Goal: Task Accomplishment & Management: Manage account settings

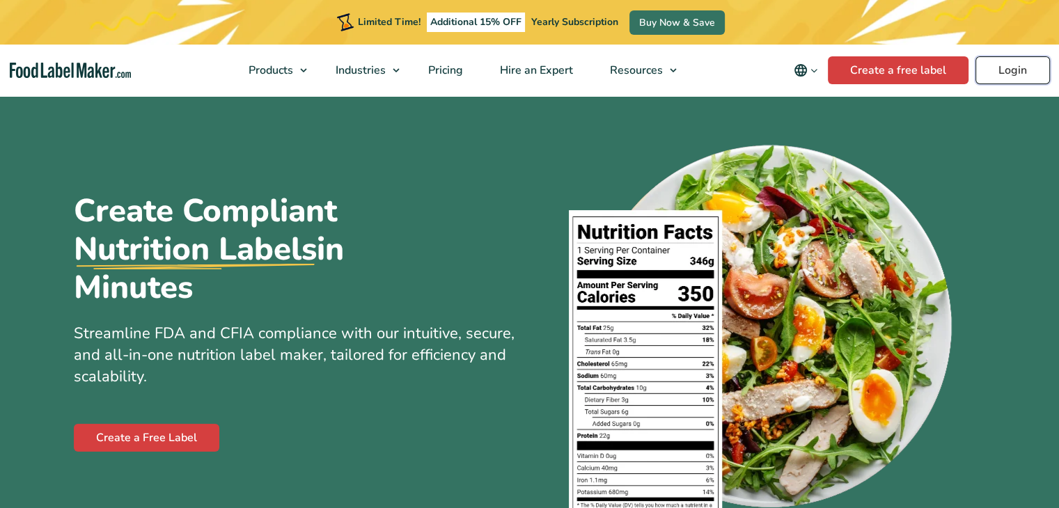
click at [1008, 70] on link "Login" at bounding box center [1012, 70] width 74 height 28
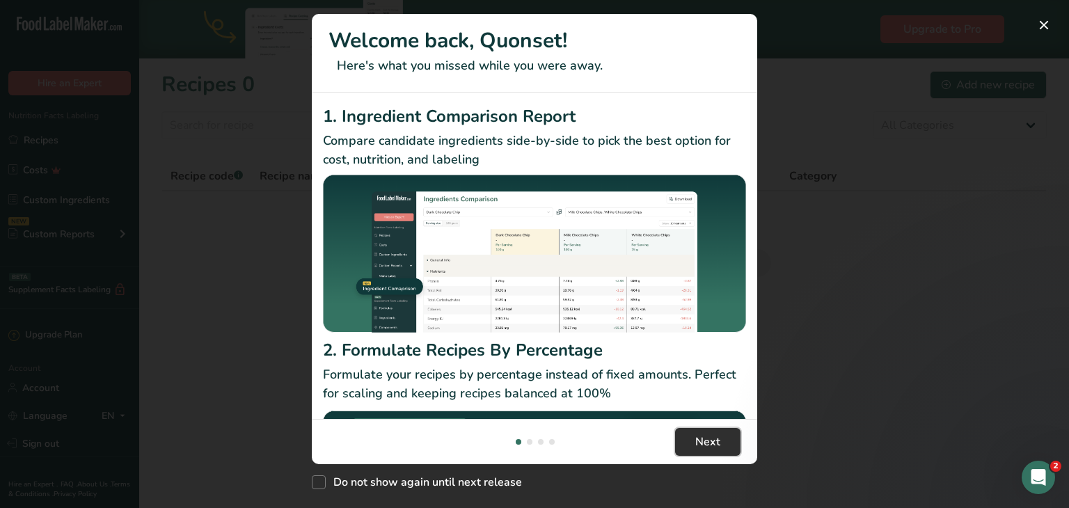
click at [717, 444] on span "Next" at bounding box center [708, 442] width 25 height 17
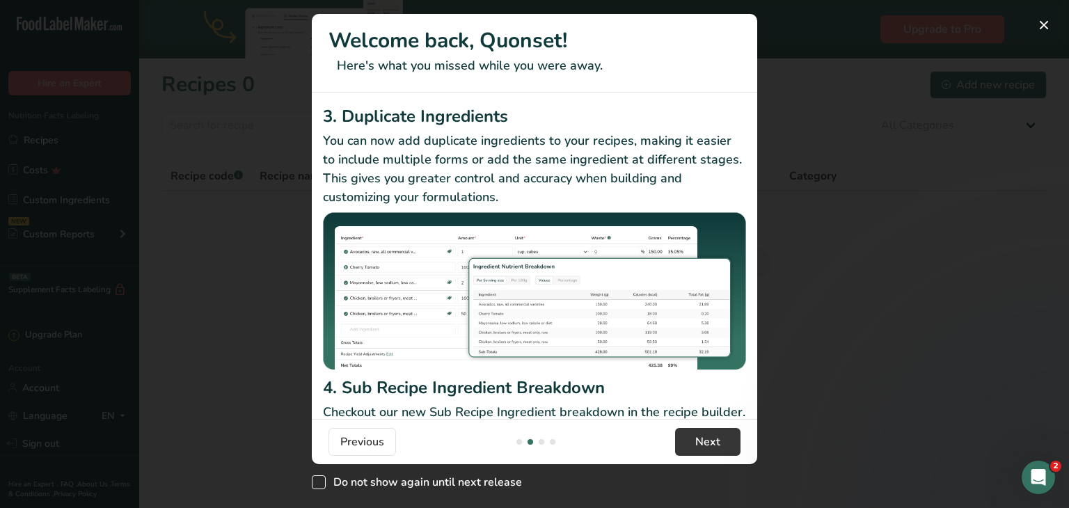
click at [326, 481] on span "Do not show again until next release" at bounding box center [424, 483] width 196 height 14
click at [321, 481] on input "Do not show again until next release" at bounding box center [316, 482] width 9 height 9
checkbox input "true"
click at [713, 444] on span "Next" at bounding box center [708, 442] width 25 height 17
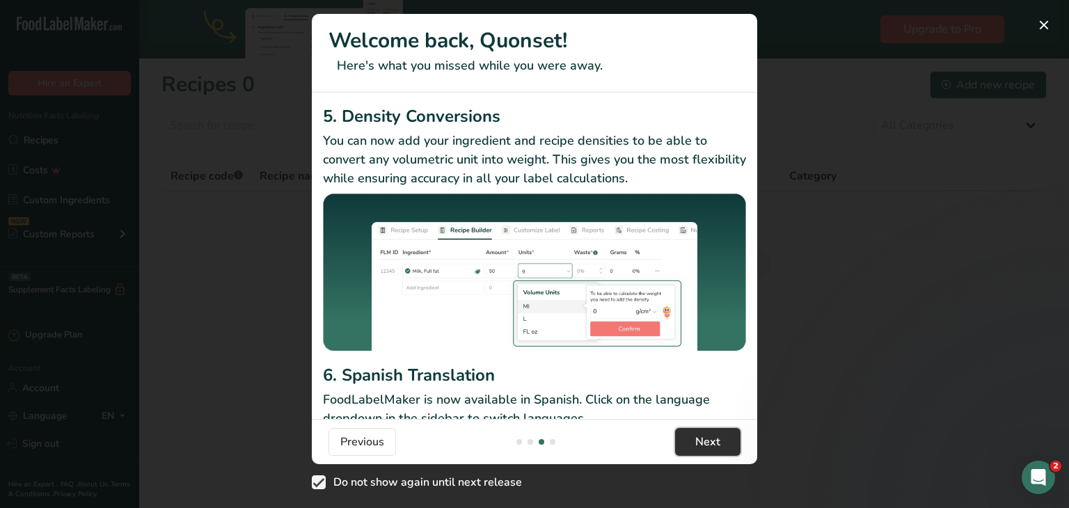
click at [713, 444] on span "Next" at bounding box center [708, 442] width 25 height 17
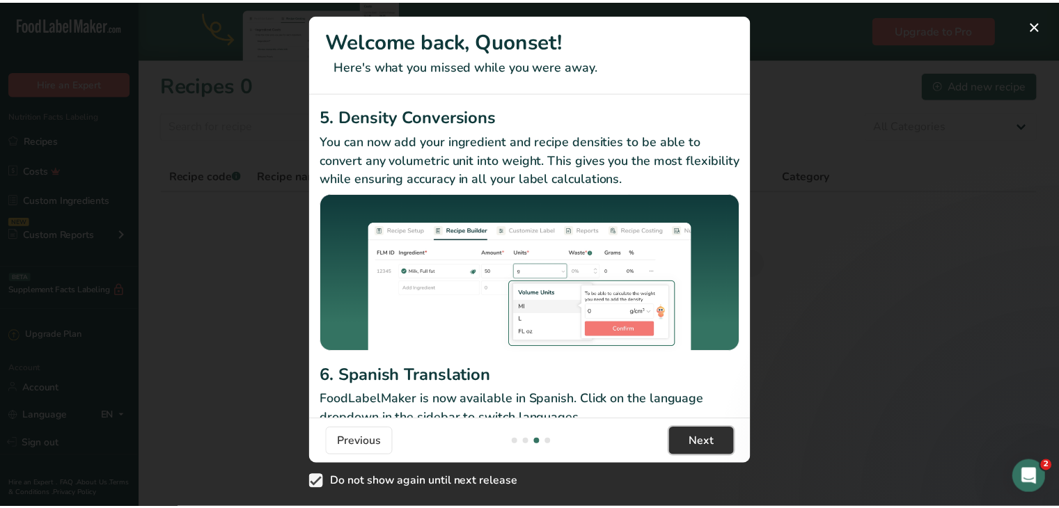
scroll to position [0, 1337]
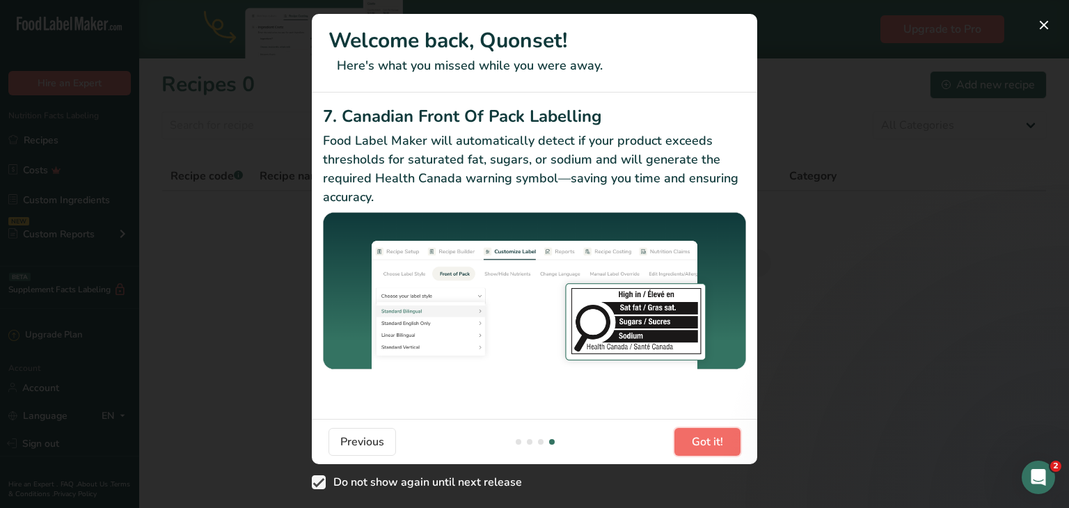
click at [713, 444] on span "Got it!" at bounding box center [707, 442] width 31 height 17
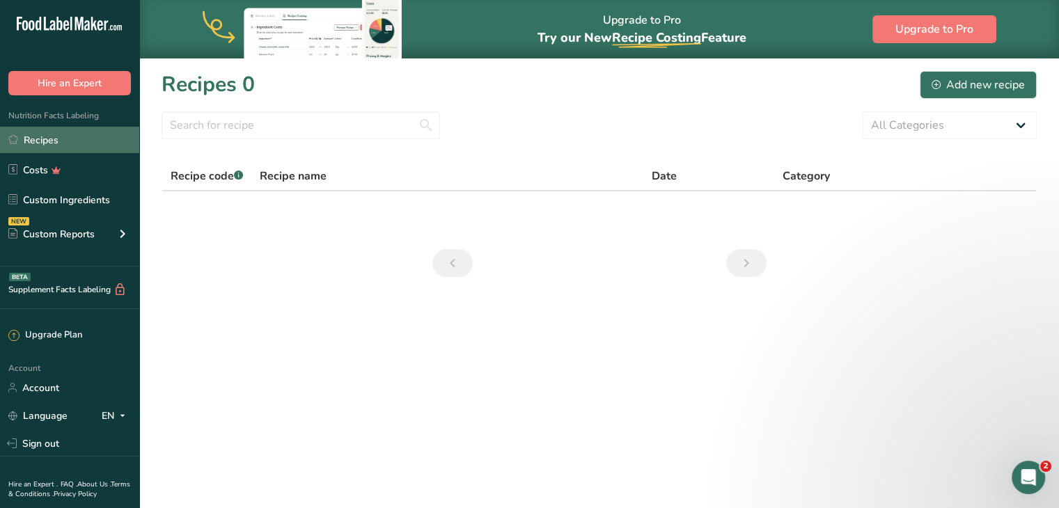
click at [36, 137] on link "Recipes" at bounding box center [69, 140] width 139 height 26
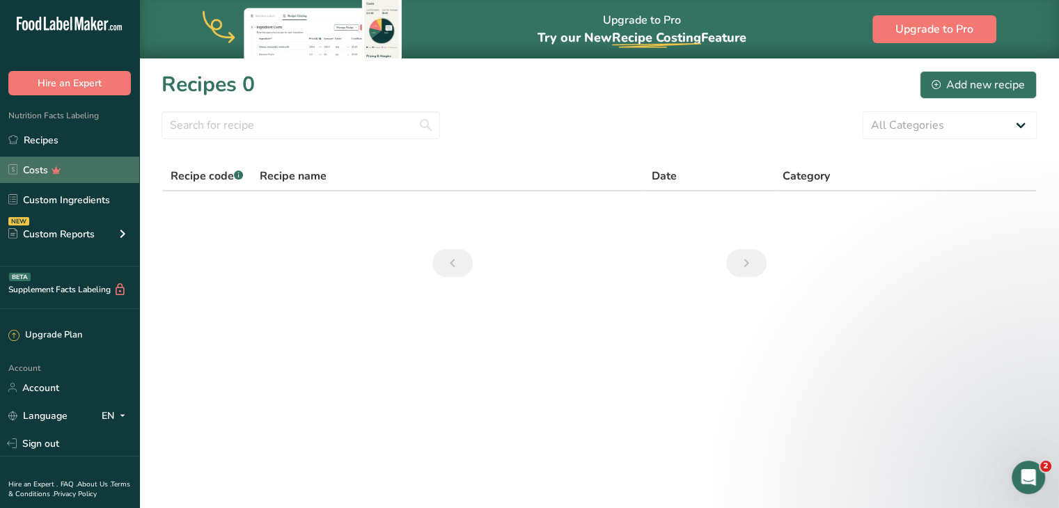
click at [42, 167] on link "Costs" at bounding box center [69, 170] width 139 height 26
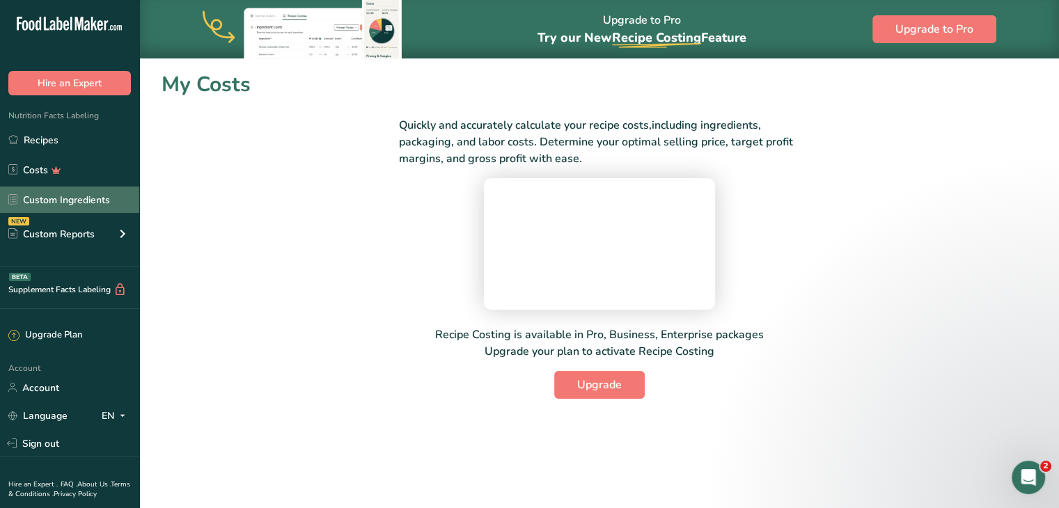
click at [50, 196] on link "Custom Ingredients" at bounding box center [69, 200] width 139 height 26
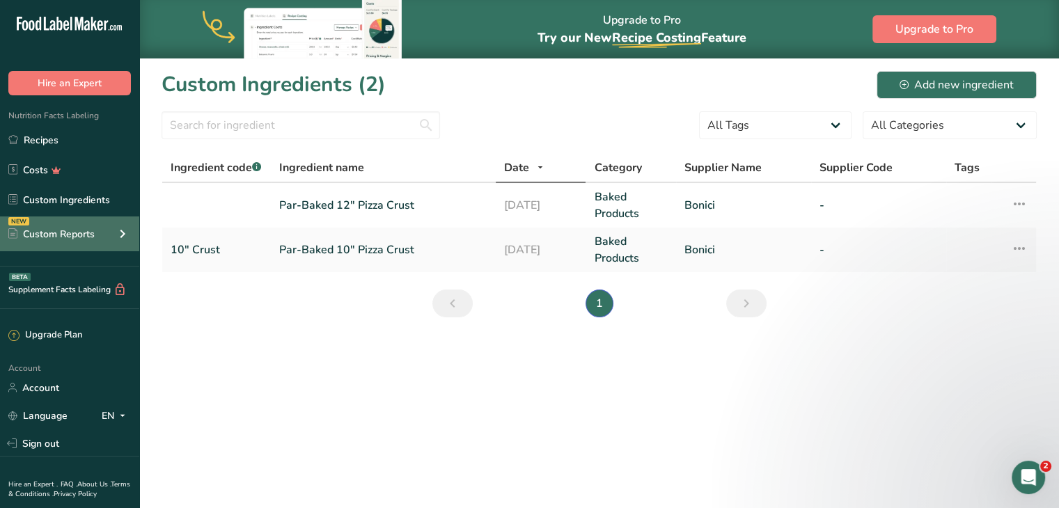
click at [64, 232] on div "Custom Reports" at bounding box center [51, 234] width 86 height 15
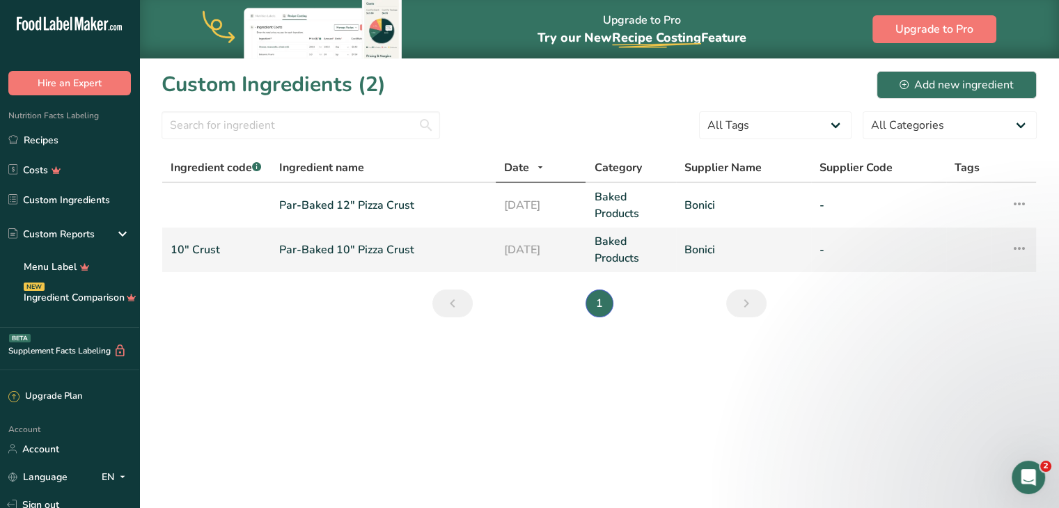
click at [1017, 247] on icon at bounding box center [1019, 248] width 17 height 25
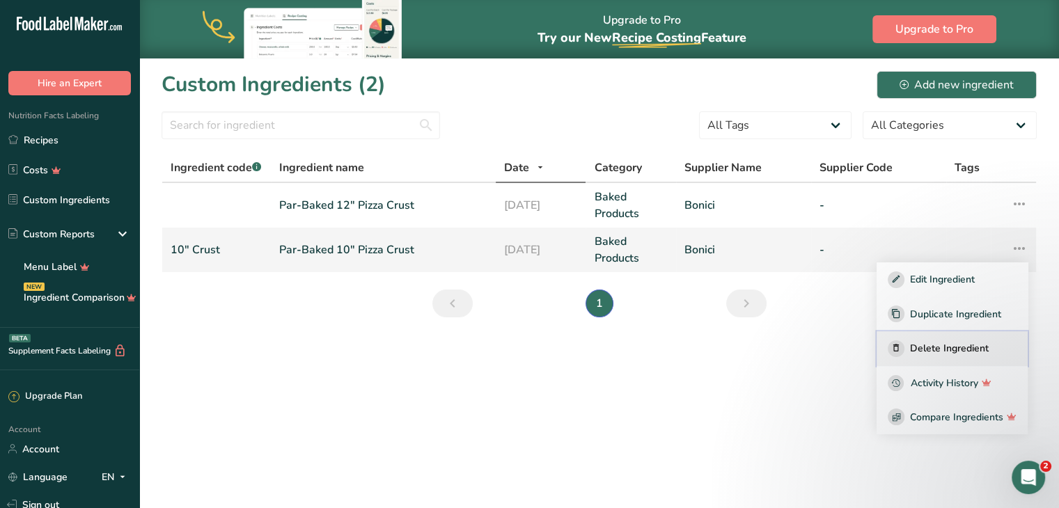
click at [949, 352] on span "Delete Ingredient" at bounding box center [949, 348] width 79 height 15
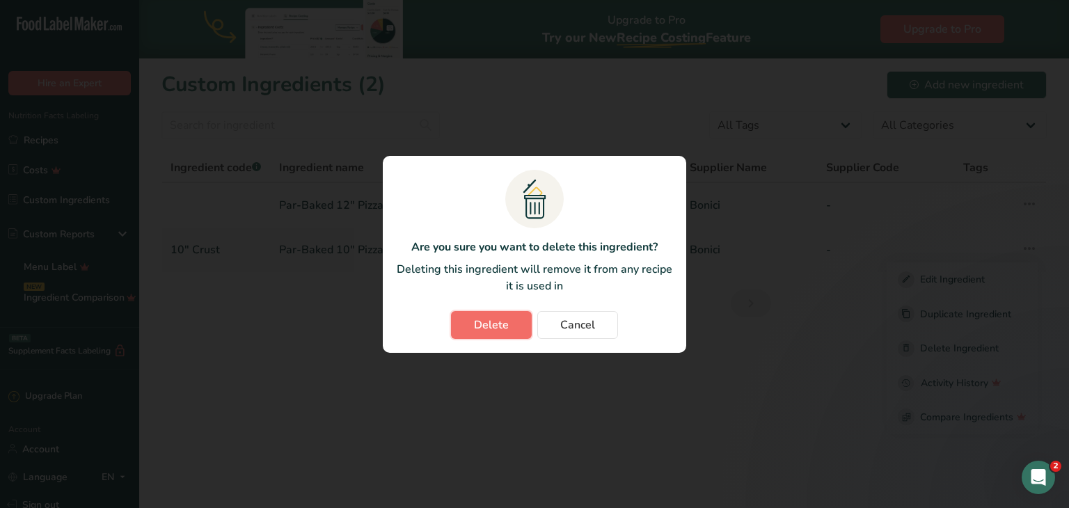
click at [492, 335] on button "Delete" at bounding box center [491, 325] width 81 height 28
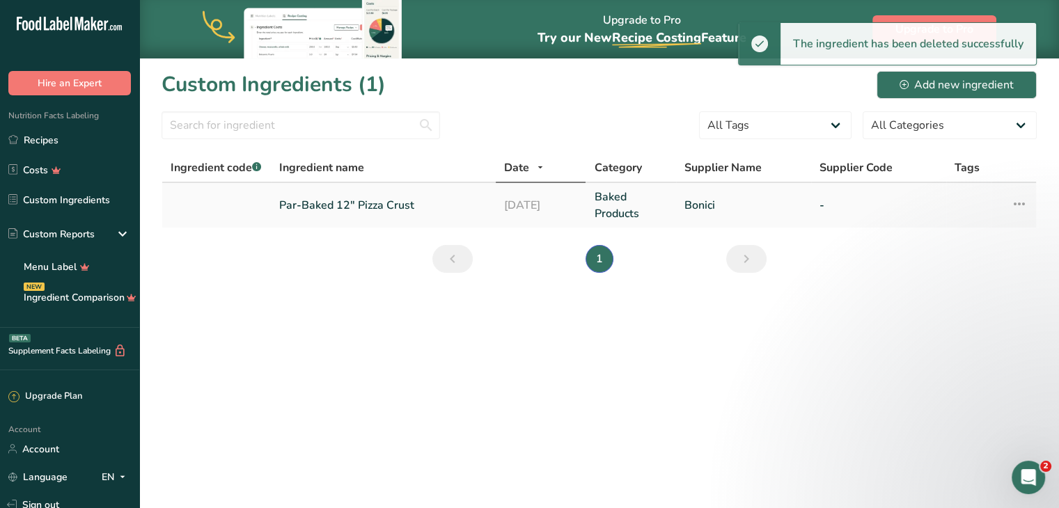
click at [1022, 207] on icon at bounding box center [1019, 203] width 17 height 25
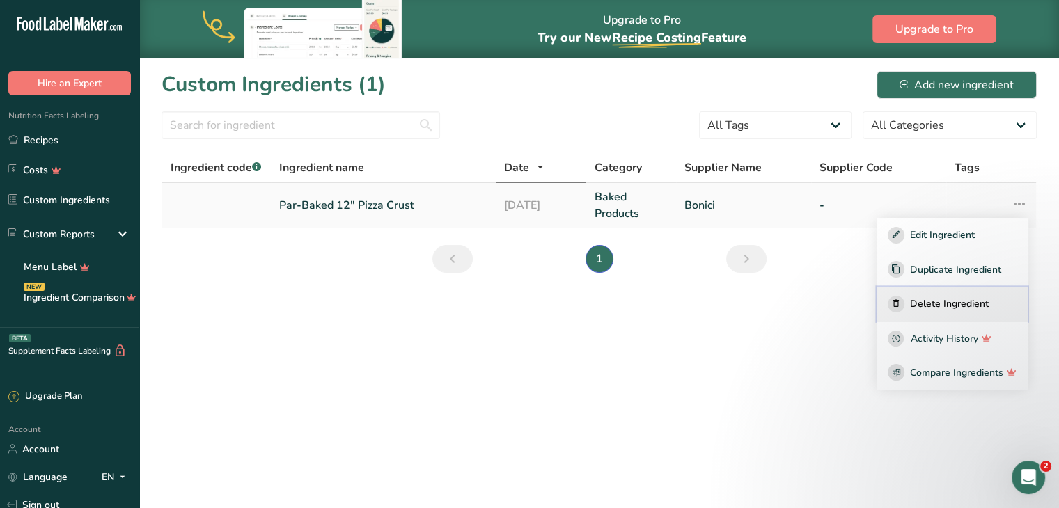
click at [947, 306] on span "Delete Ingredient" at bounding box center [949, 304] width 79 height 15
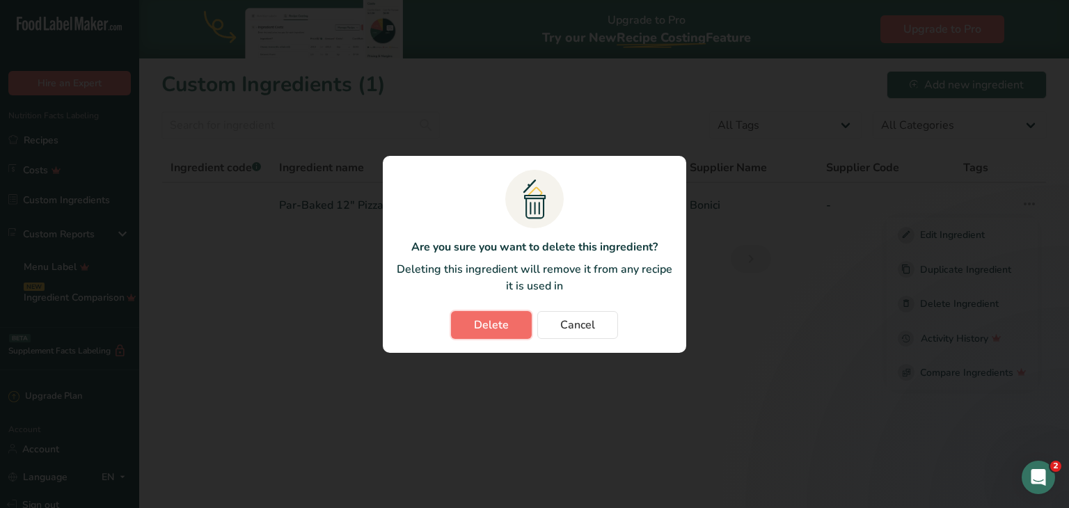
click at [515, 325] on button "Delete" at bounding box center [491, 325] width 81 height 28
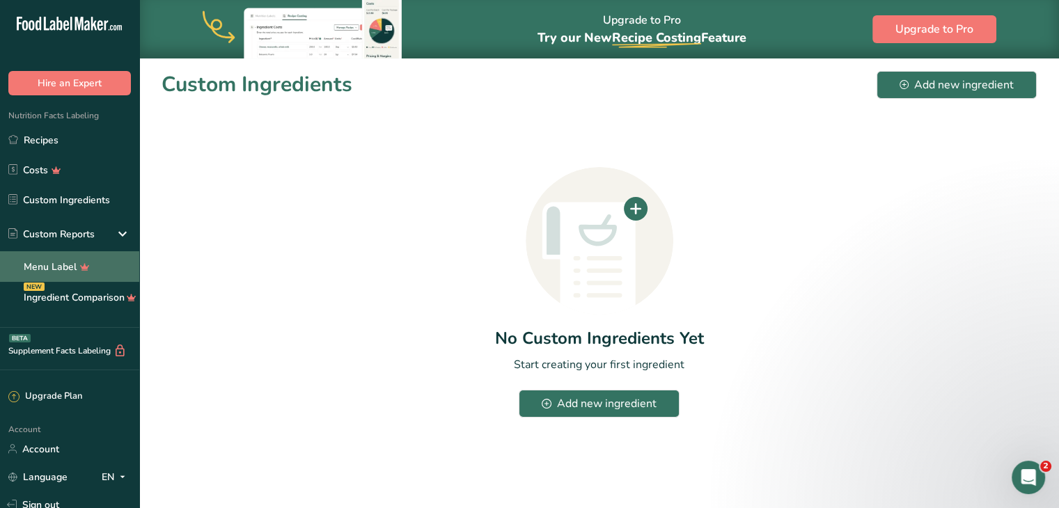
click at [40, 265] on link "Menu Label" at bounding box center [69, 266] width 139 height 31
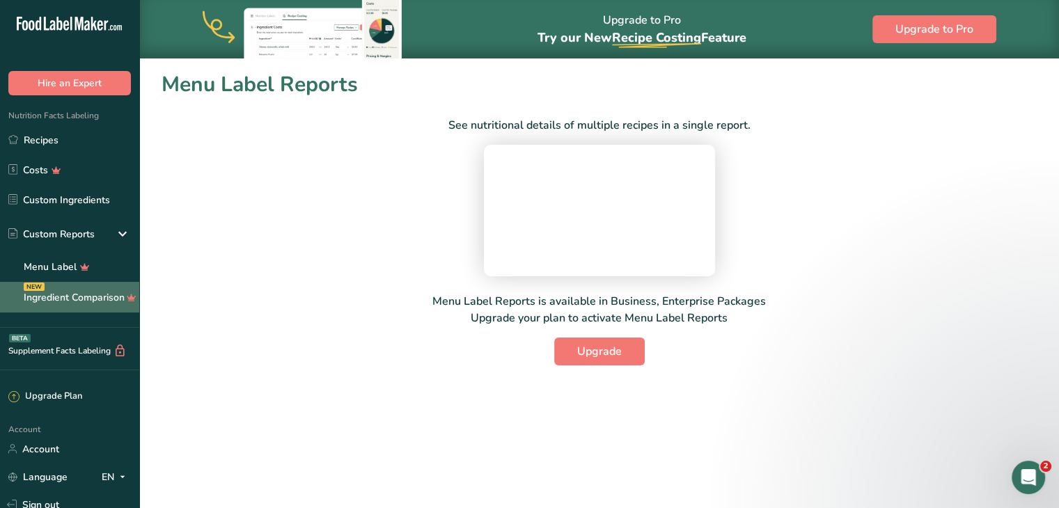
click at [54, 293] on link "Ingredient Comparison NEW" at bounding box center [69, 297] width 139 height 31
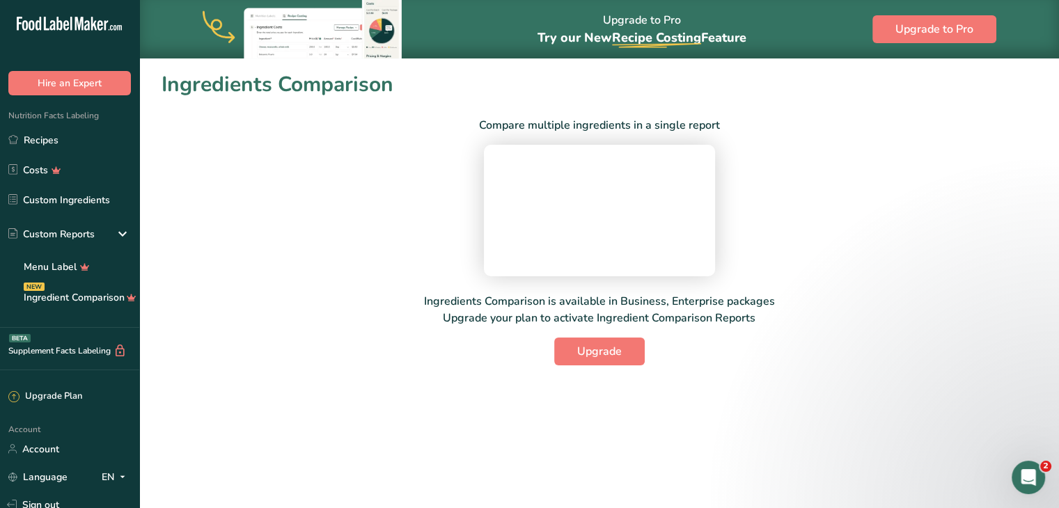
scroll to position [20, 0]
click at [58, 449] on link "Account" at bounding box center [69, 449] width 139 height 24
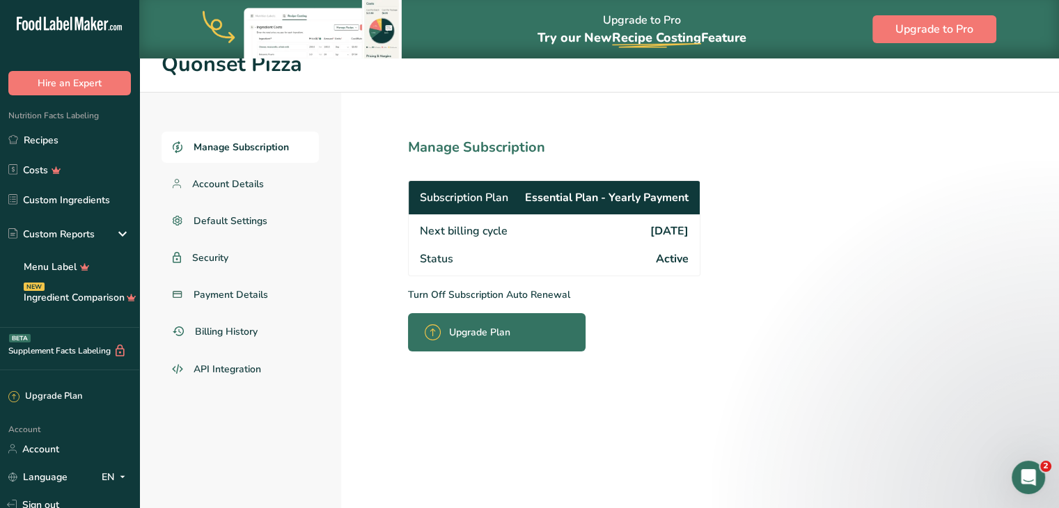
click at [518, 292] on p "Turn Off Subscription Auto Renewal" at bounding box center [585, 295] width 354 height 15
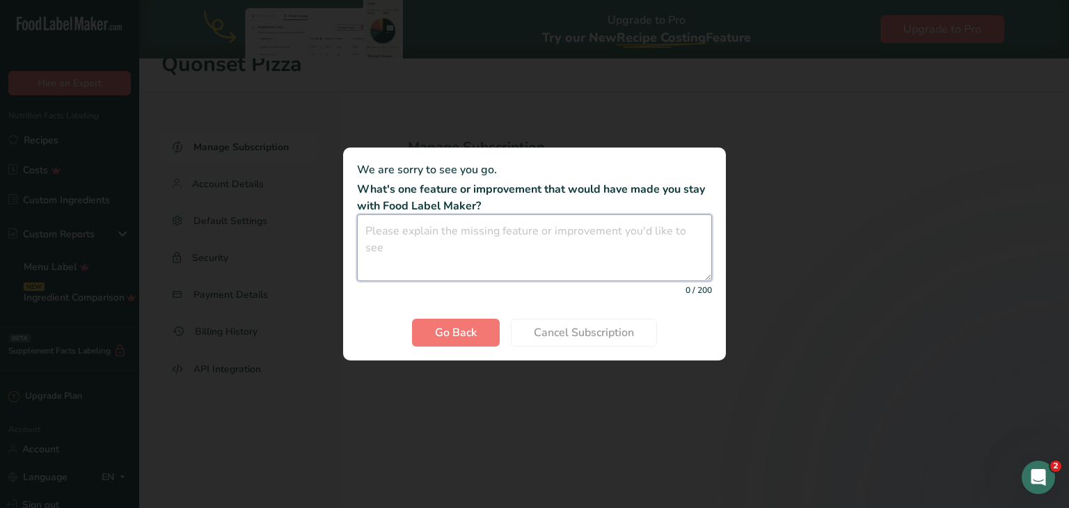
click at [512, 235] on textarea "Cancel subscription modal" at bounding box center [534, 247] width 355 height 67
type textarea "I do not need a year of this."
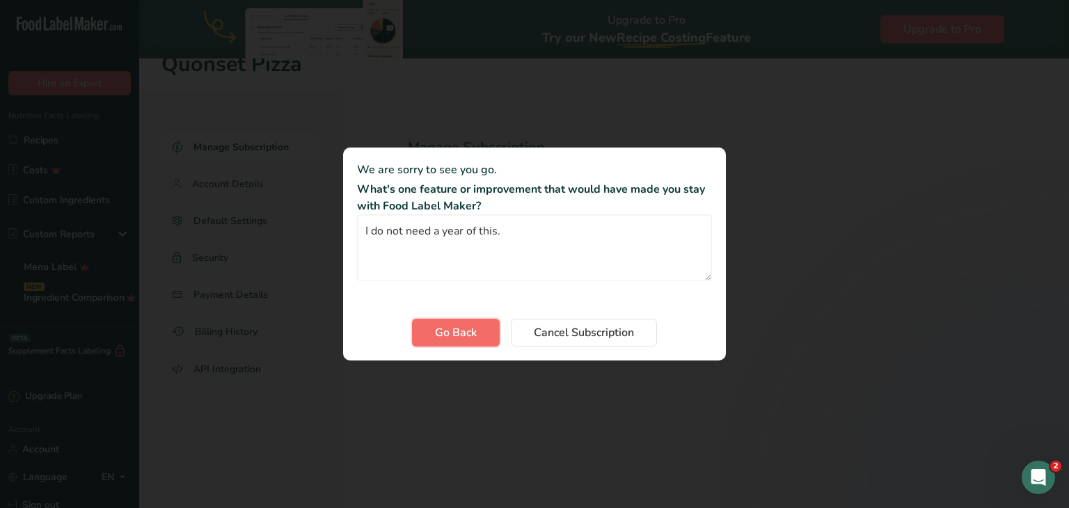
click at [431, 343] on button "Go Back" at bounding box center [456, 333] width 88 height 28
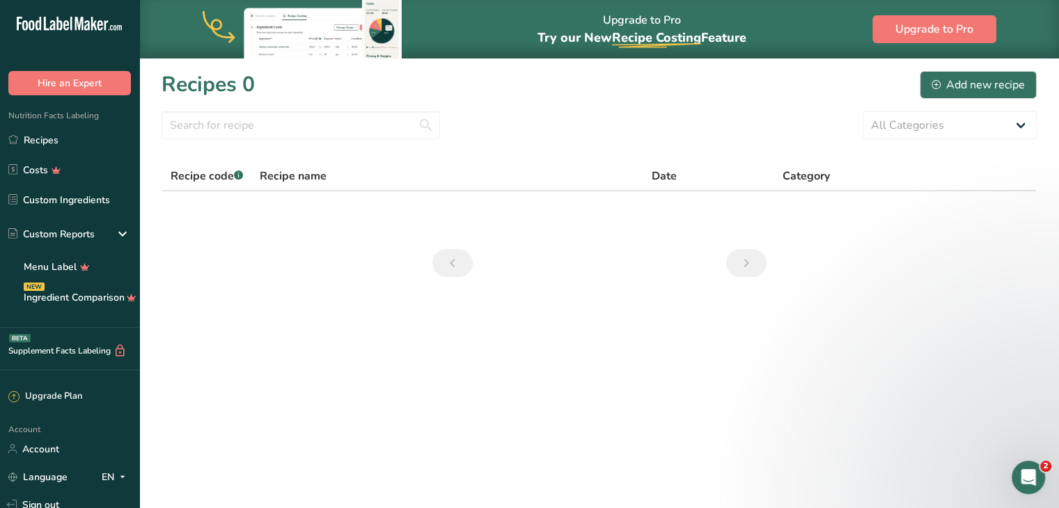
click at [959, 250] on section "Recipes 0 Add new recipe All Categories Baked Goods [GEOGRAPHIC_DATA] Confectio…" at bounding box center [599, 179] width 920 height 242
click at [132, 430] on div "Account Account Language EN English Spanish Sign out" at bounding box center [69, 469] width 139 height 97
click at [46, 451] on link "Account" at bounding box center [69, 449] width 139 height 24
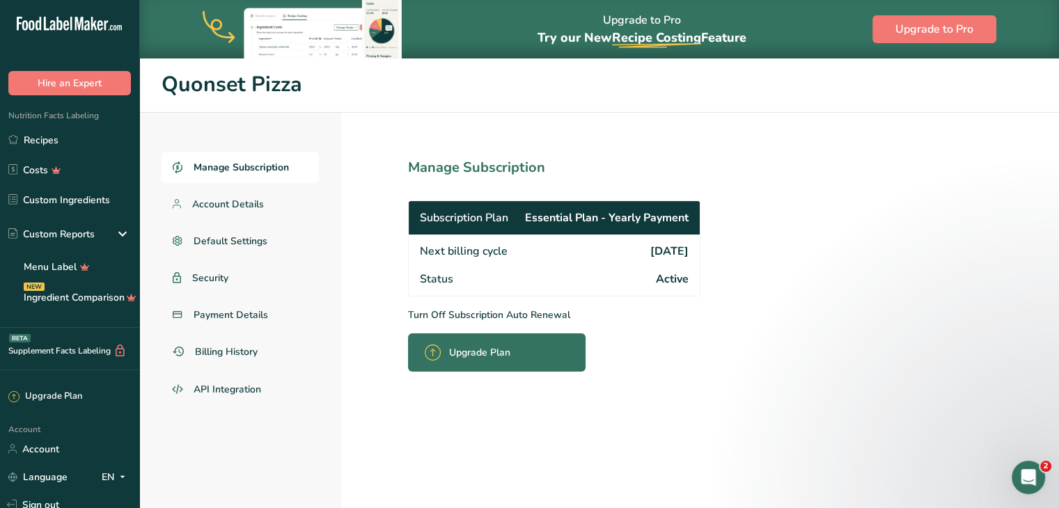
click at [247, 173] on span "Manage Subscription" at bounding box center [241, 167] width 95 height 15
click at [242, 207] on span "Account Details" at bounding box center [228, 204] width 72 height 15
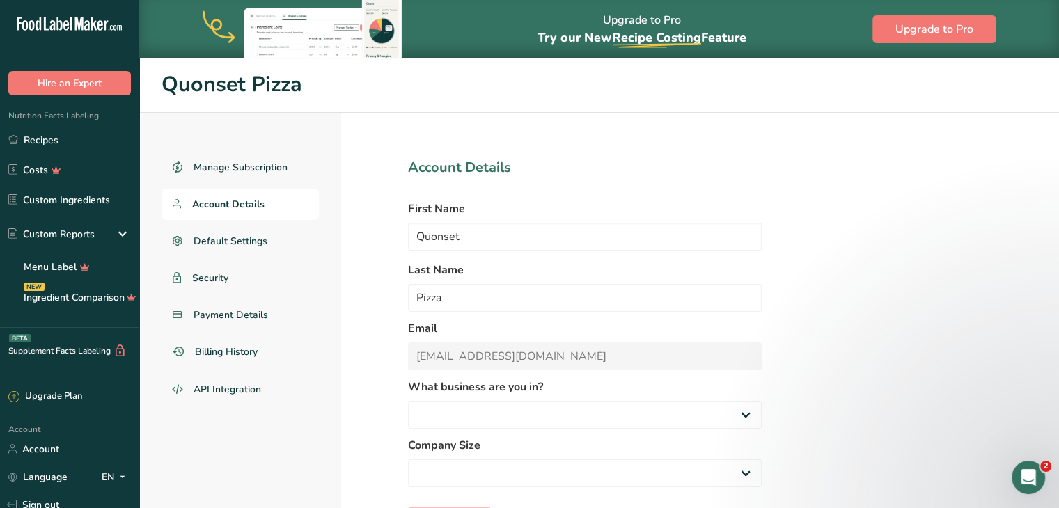
select select "2"
click at [237, 241] on span "Default Settings" at bounding box center [231, 241] width 74 height 15
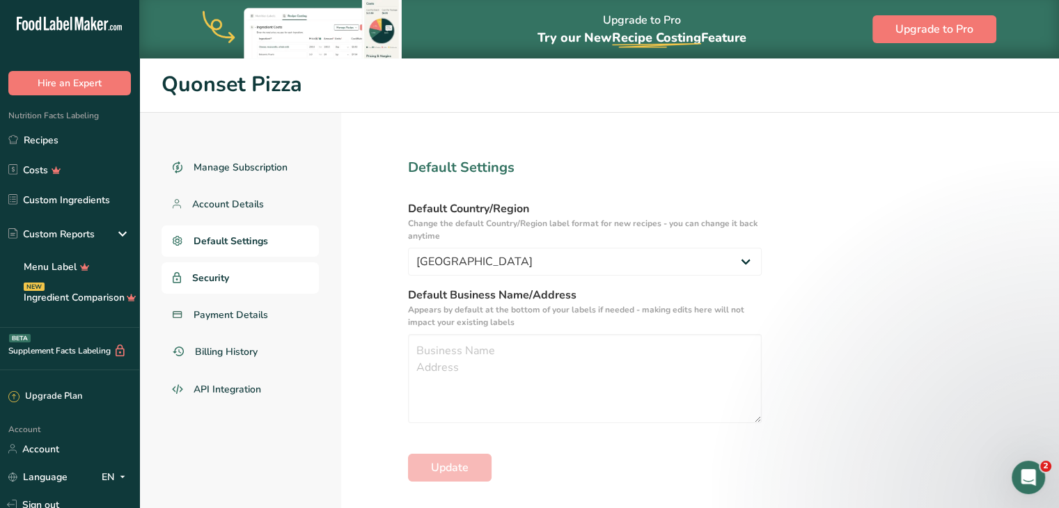
click at [222, 279] on span "Security" at bounding box center [210, 278] width 37 height 15
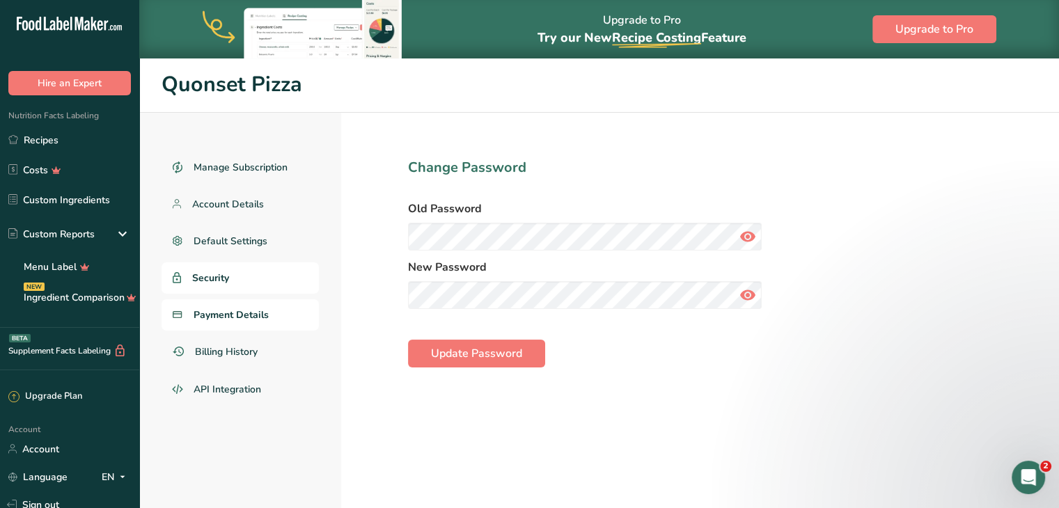
click at [233, 318] on span "Payment Details" at bounding box center [231, 315] width 75 height 15
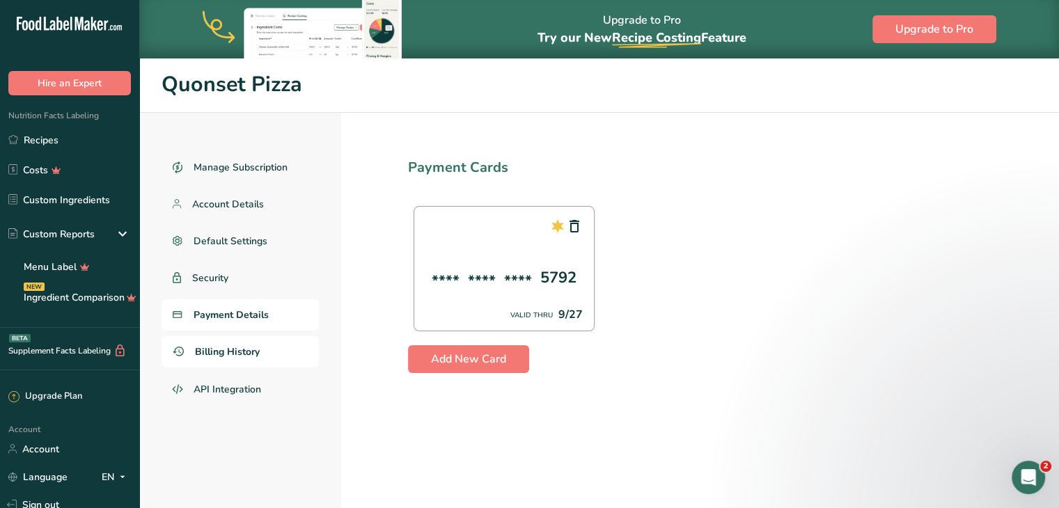
click at [228, 352] on span "Billing History" at bounding box center [227, 352] width 65 height 15
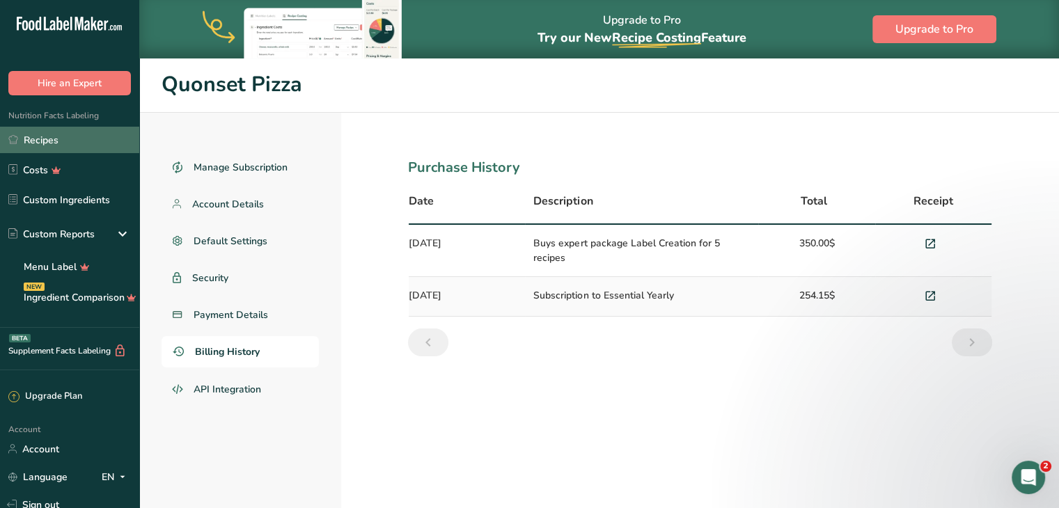
click at [39, 138] on link "Recipes" at bounding box center [69, 140] width 139 height 26
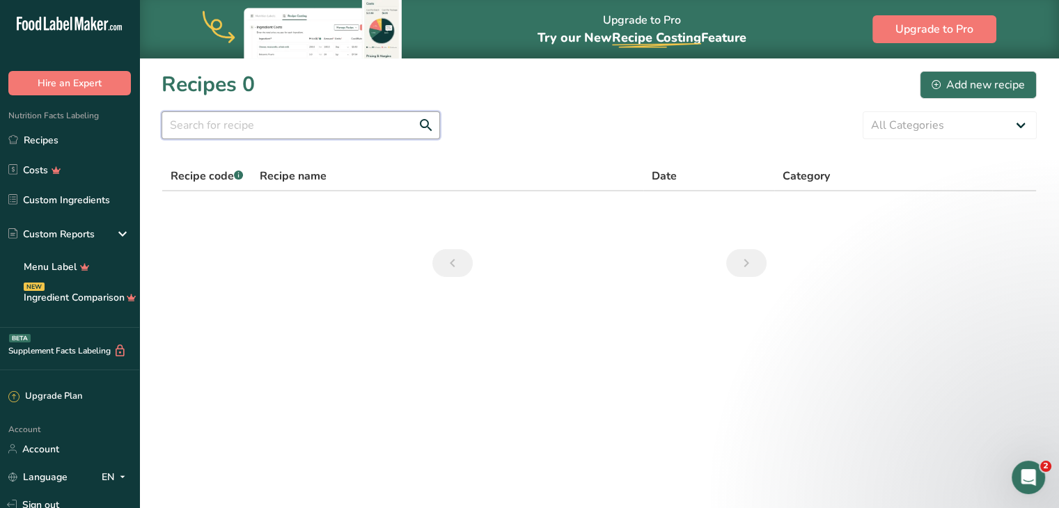
click at [288, 133] on input "text" at bounding box center [301, 125] width 279 height 28
click at [362, 126] on input "text" at bounding box center [301, 125] width 279 height 28
type input "m"
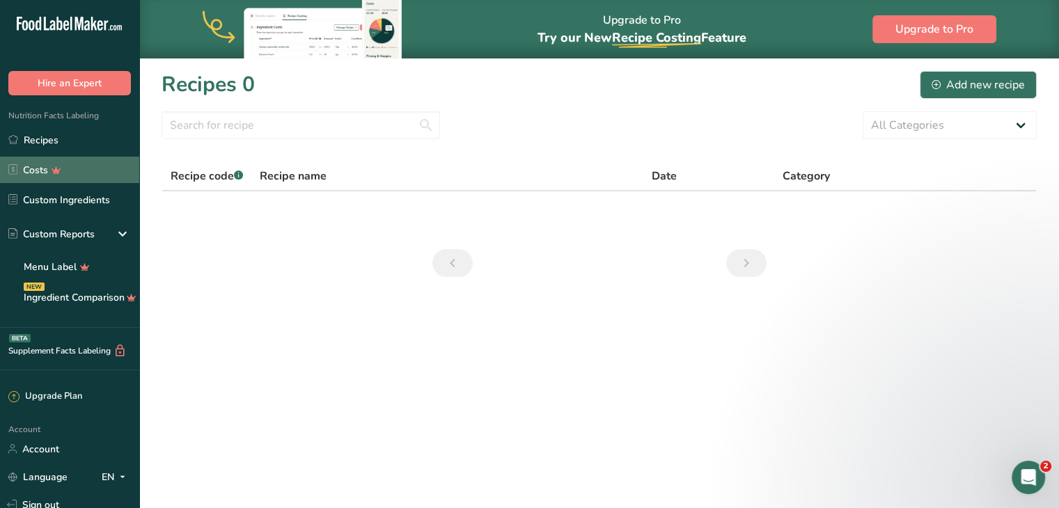
click at [31, 171] on link "Costs" at bounding box center [69, 170] width 139 height 26
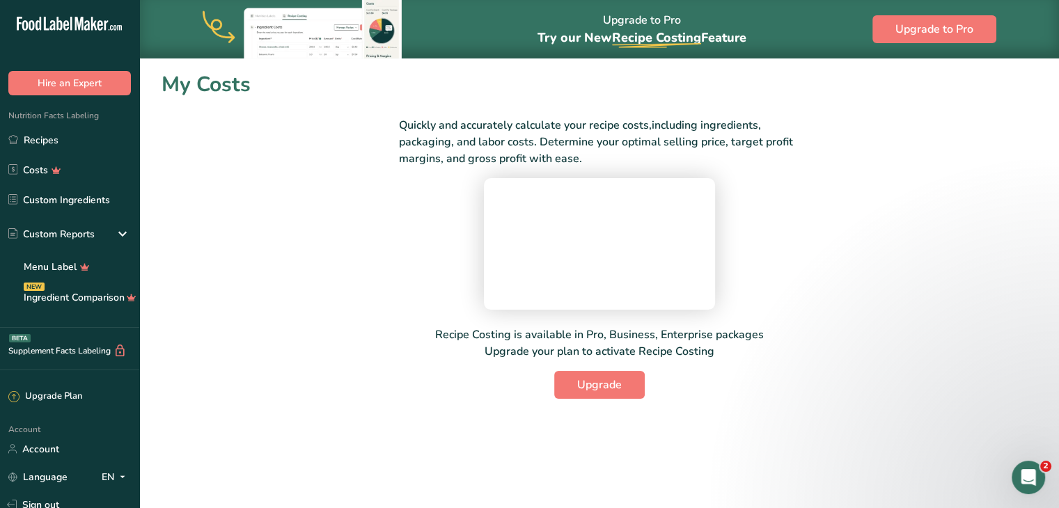
scroll to position [32, 0]
click at [81, 202] on link "Custom Ingredients" at bounding box center [69, 200] width 139 height 26
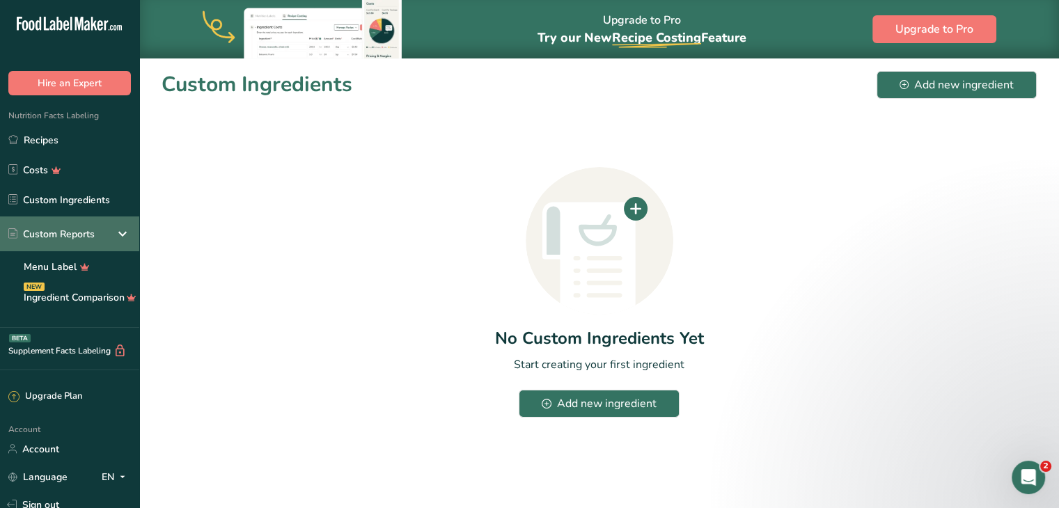
click at [125, 234] on icon at bounding box center [122, 233] width 17 height 25
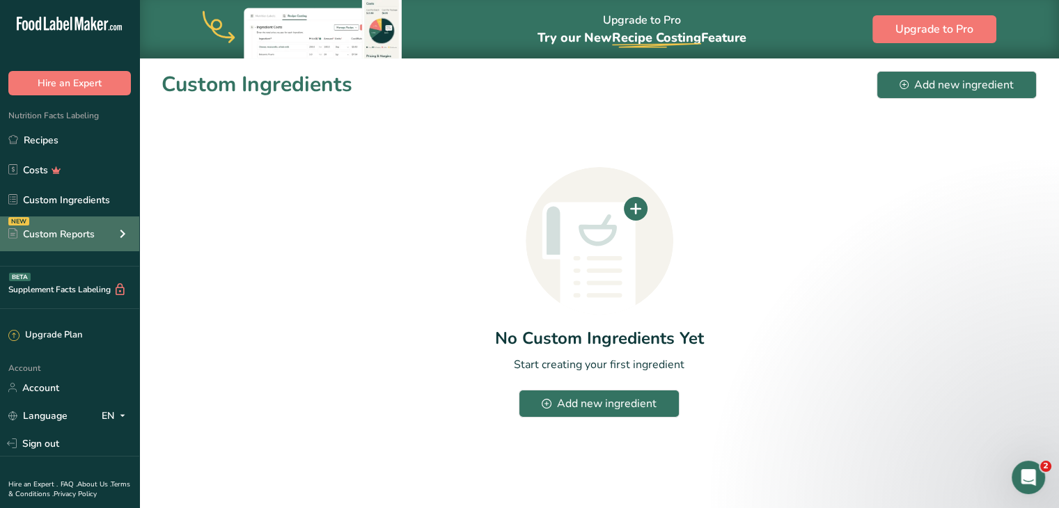
click at [125, 234] on icon at bounding box center [122, 233] width 17 height 25
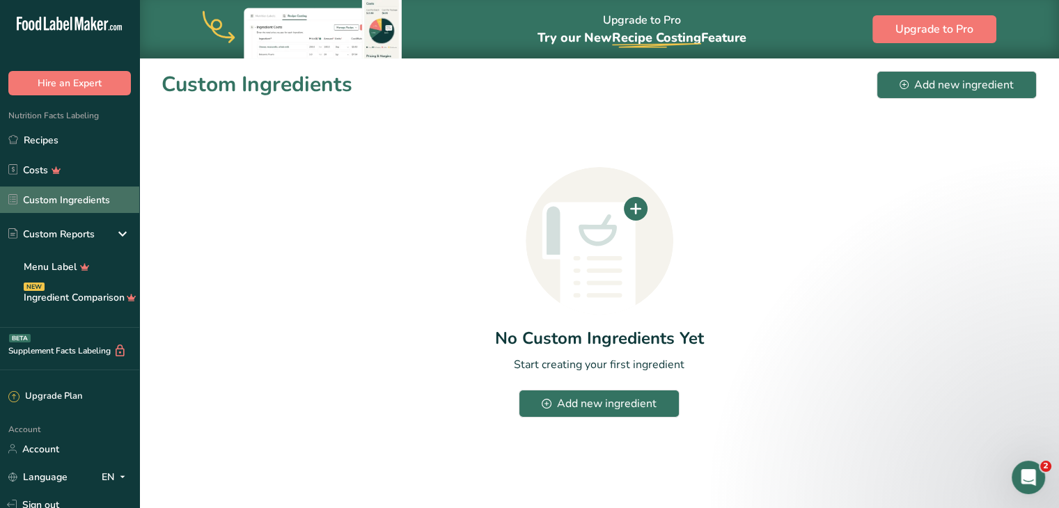
click at [84, 201] on link "Custom Ingredients" at bounding box center [69, 200] width 139 height 26
click at [62, 198] on link "Custom Ingredients" at bounding box center [69, 200] width 139 height 26
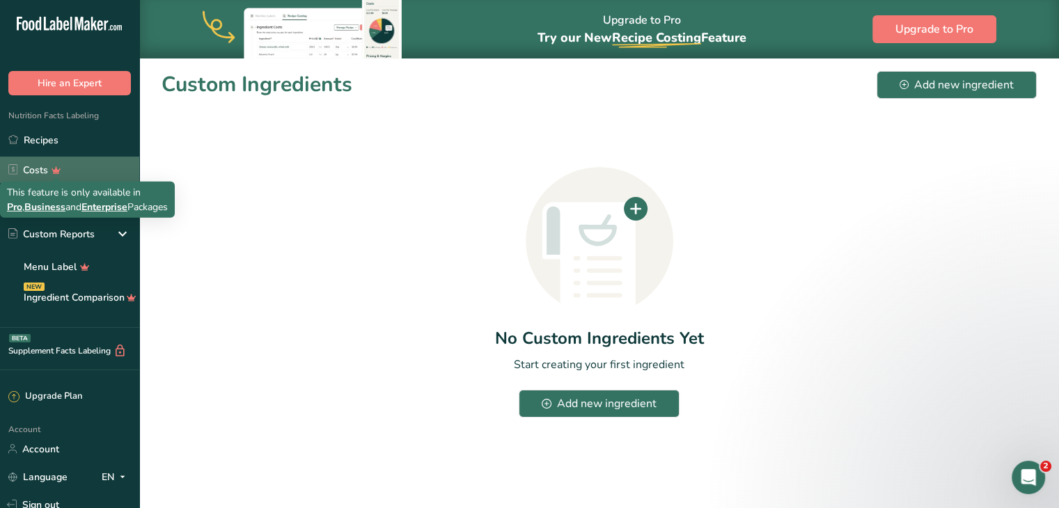
click at [47, 170] on icon at bounding box center [57, 170] width 20 height 15
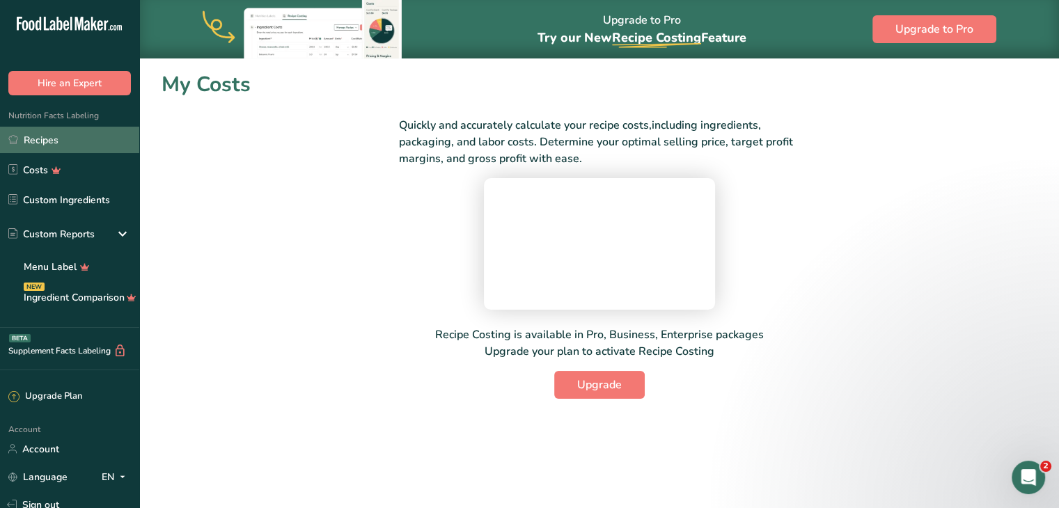
click at [45, 143] on link "Recipes" at bounding box center [69, 140] width 139 height 26
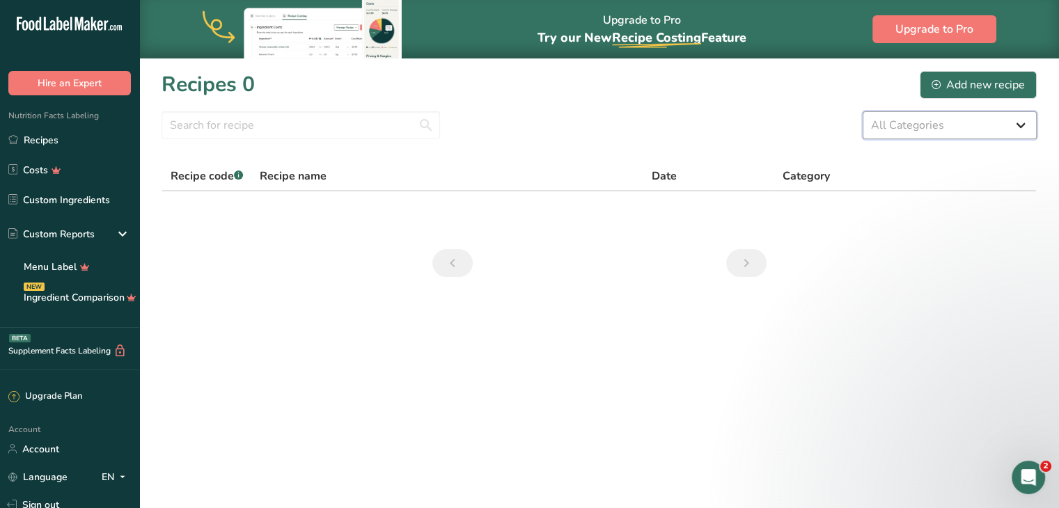
click at [1015, 128] on select "All Categories Baked Goods [GEOGRAPHIC_DATA] Confectionery Cooked Meals, Salads…" at bounding box center [950, 125] width 174 height 28
select select "6"
click at [863, 111] on select "All Categories Baked Goods [GEOGRAPHIC_DATA] Confectionery Cooked Meals, Salads…" at bounding box center [950, 125] width 174 height 28
